Goal: Transaction & Acquisition: Register for event/course

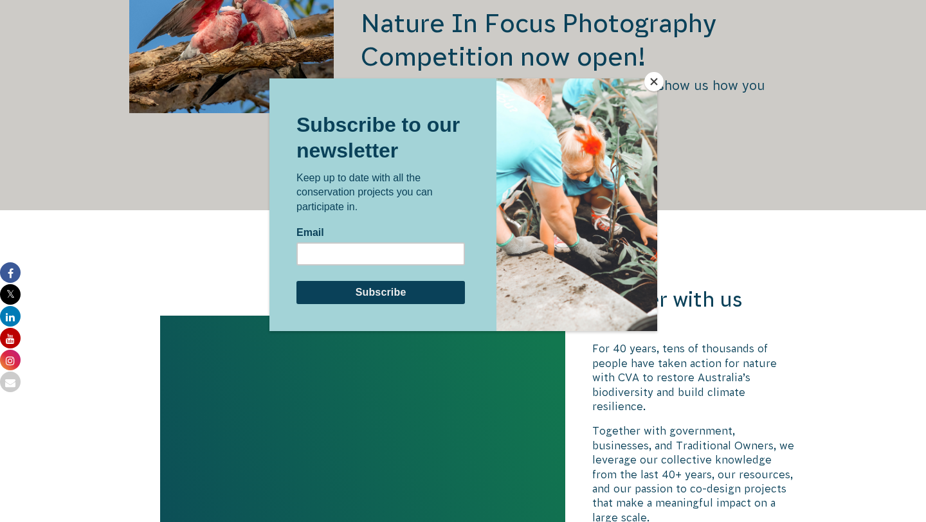
scroll to position [2908, 0]
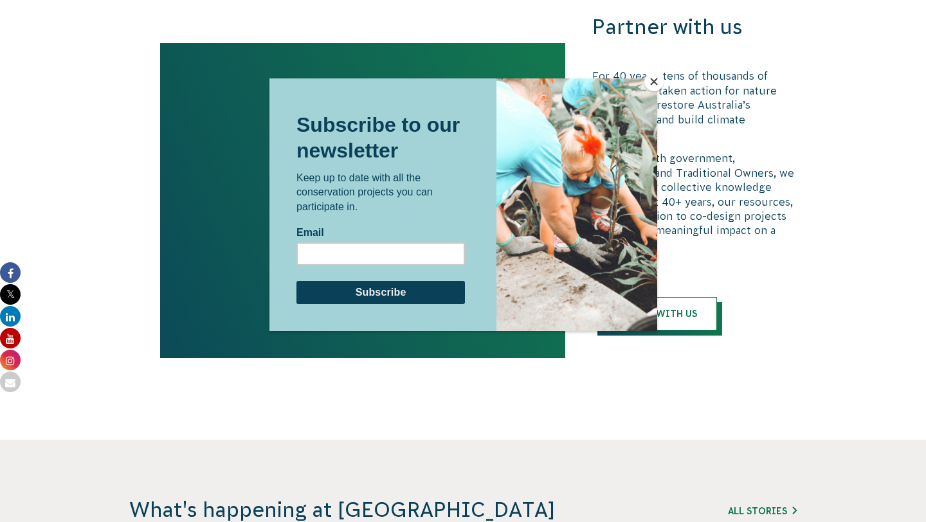
click at [649, 82] on button "Close" at bounding box center [654, 81] width 19 height 19
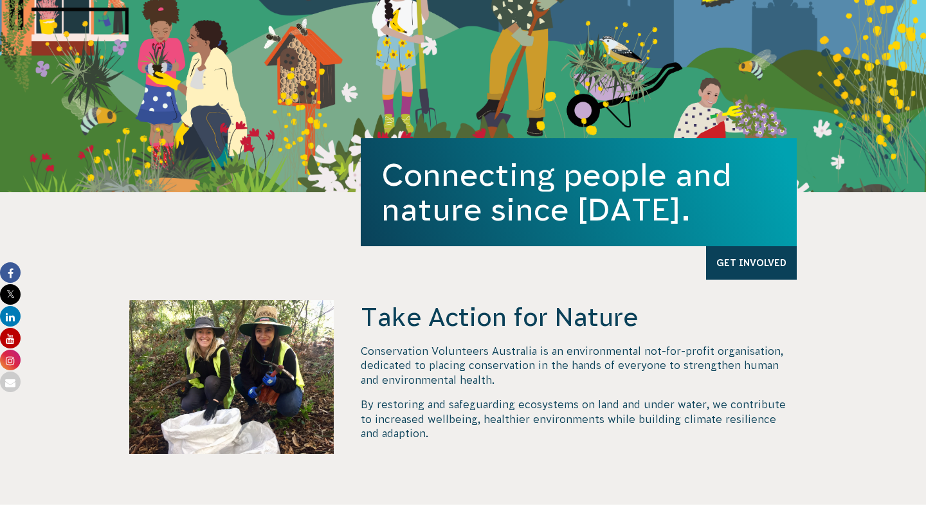
scroll to position [0, 0]
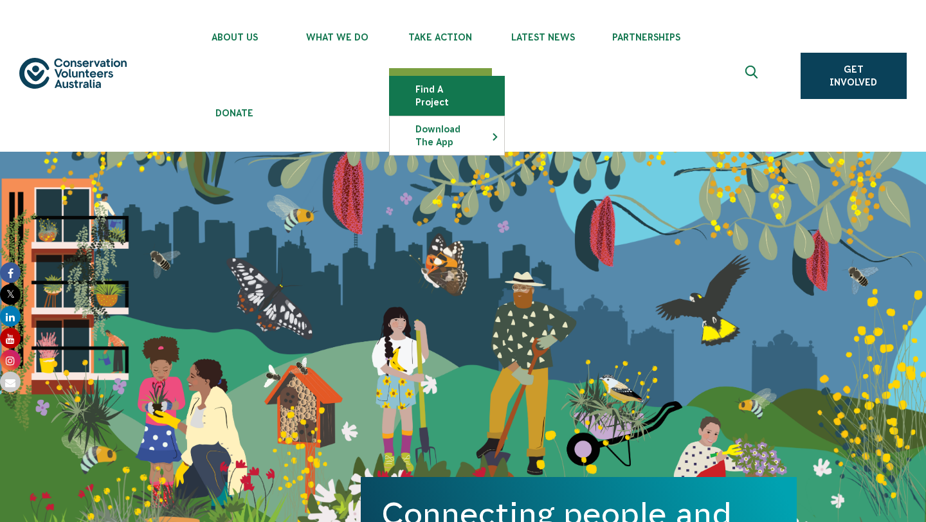
click at [464, 89] on link "Find a project" at bounding box center [447, 96] width 115 height 39
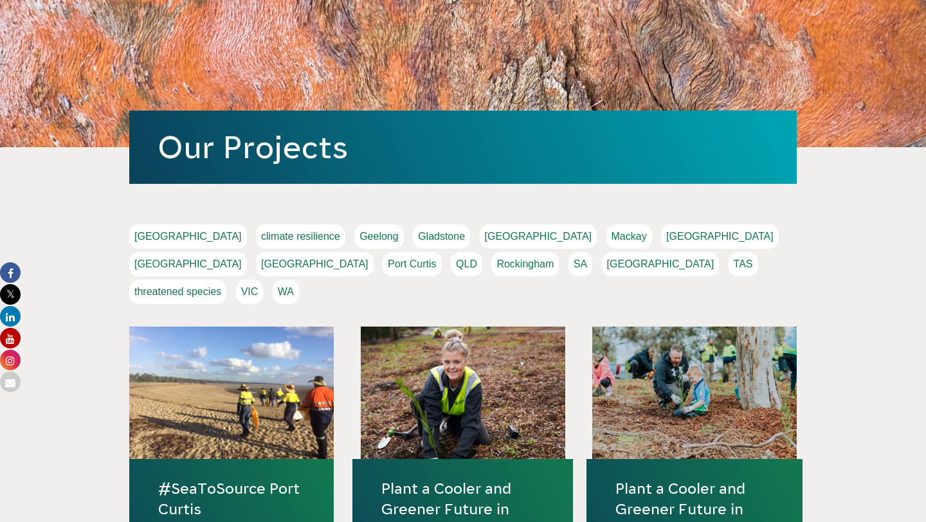
scroll to position [219, 0]
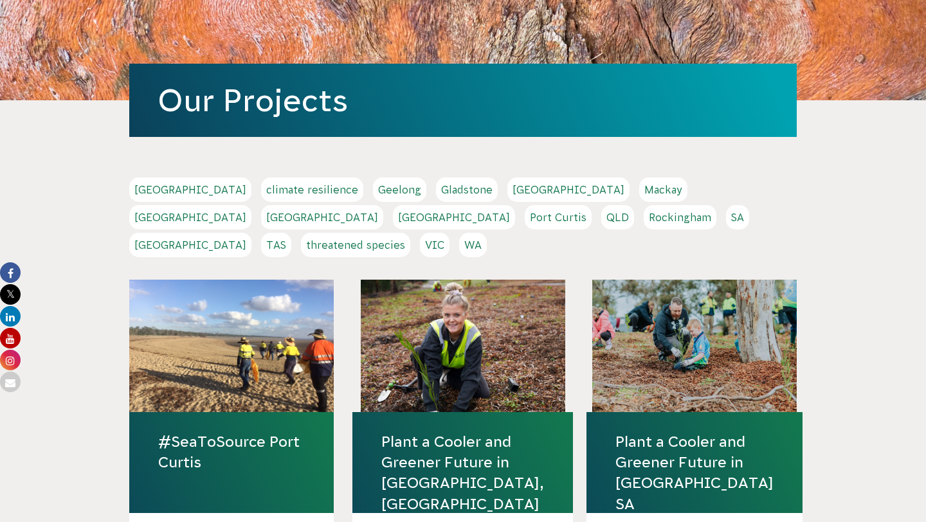
click at [487, 233] on link "WA" at bounding box center [473, 245] width 28 height 24
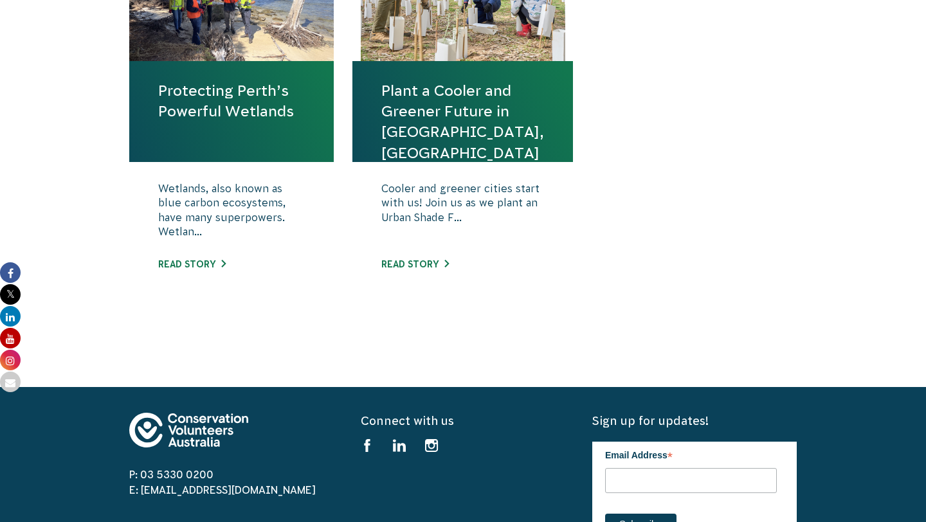
scroll to position [664, 0]
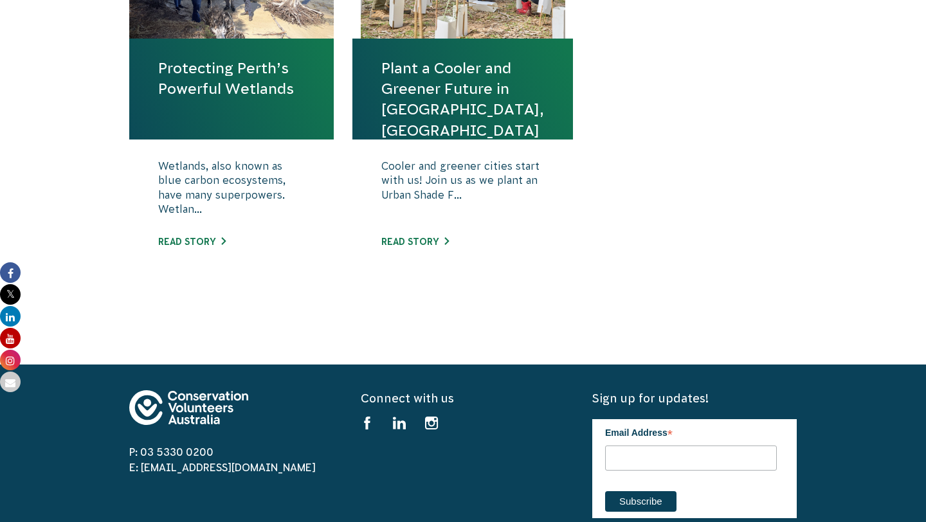
click at [224, 93] on link "Protecting Perth’s Powerful Wetlands" at bounding box center [231, 78] width 147 height 41
click at [208, 240] on link "Read story" at bounding box center [192, 242] width 68 height 10
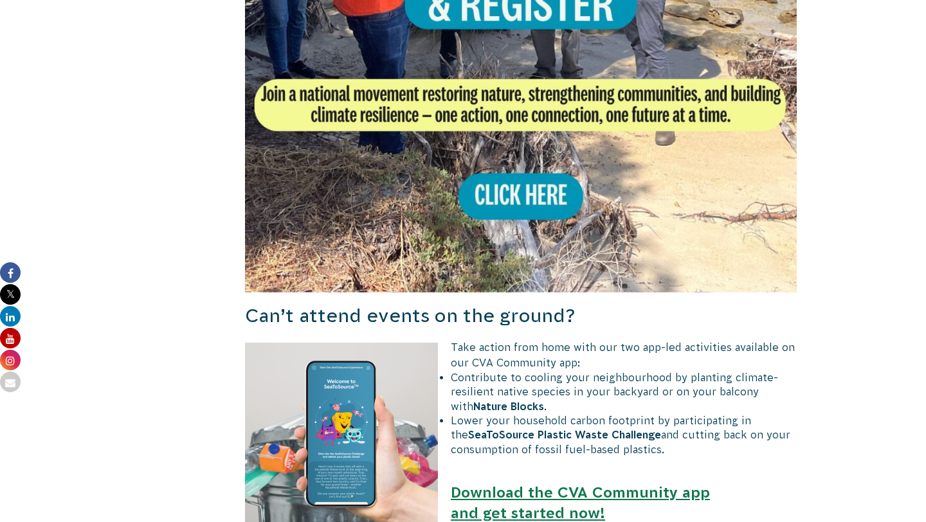
scroll to position [822, 0]
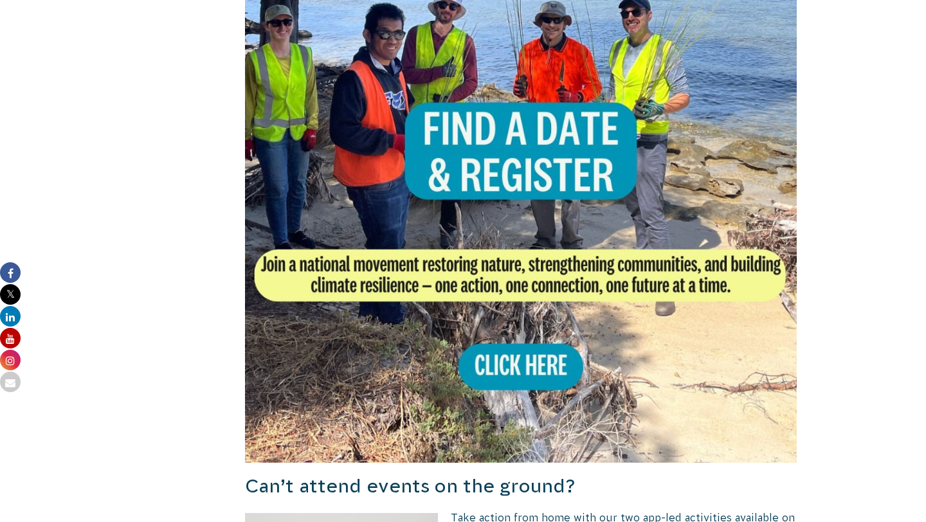
click at [544, 358] on img at bounding box center [521, 187] width 552 height 552
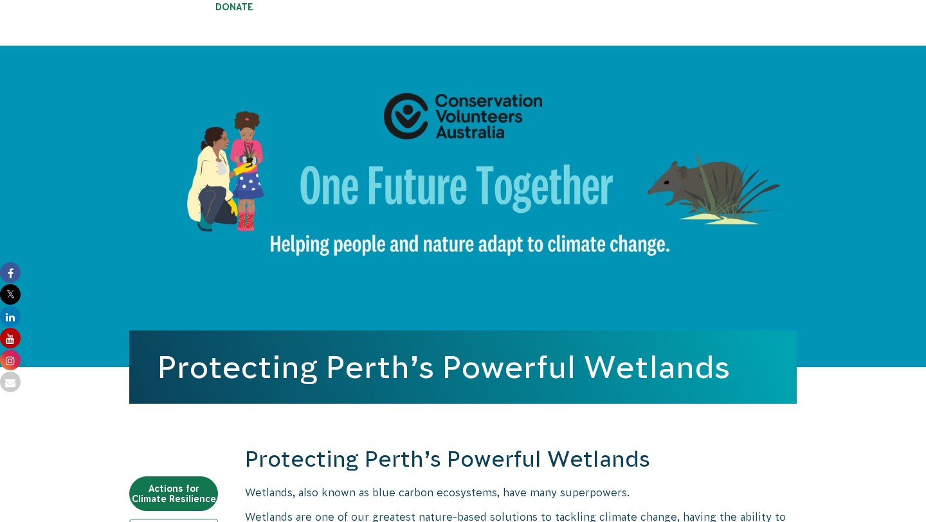
scroll to position [109, 0]
